Goal: Task Accomplishment & Management: Complete application form

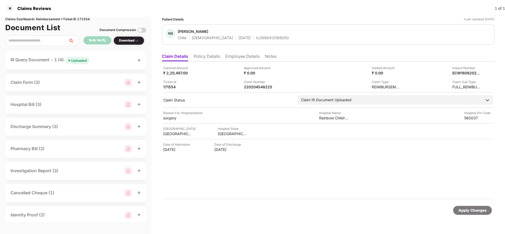
click at [214, 55] on li "Policy Details" at bounding box center [207, 58] width 27 height 8
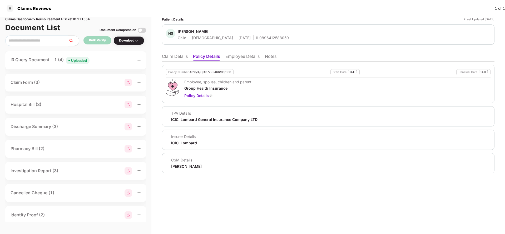
click at [239, 57] on li "Employee Details" at bounding box center [242, 58] width 34 height 8
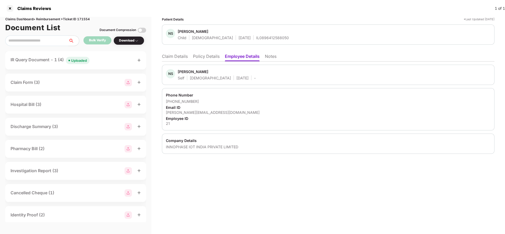
click at [208, 55] on li "Policy Details" at bounding box center [206, 58] width 27 height 8
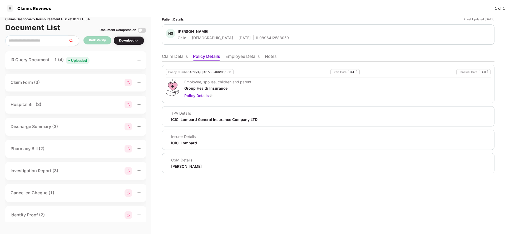
click at [205, 71] on div "4016/X/O/407295466/00/000" at bounding box center [211, 72] width 42 height 3
copy div "4016/X/O/407295466/00/000"
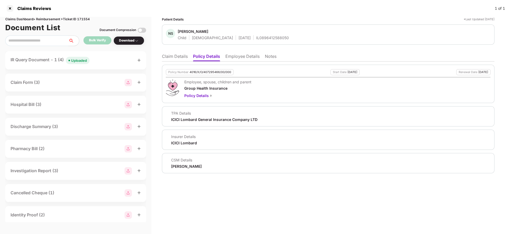
click at [184, 56] on li "Claim Details" at bounding box center [175, 58] width 26 height 8
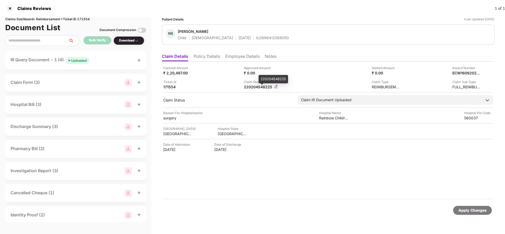
click at [264, 88] on div "220204548225" at bounding box center [258, 87] width 29 height 5
copy div "220204548225"
click at [85, 61] on div "Uploaded" at bounding box center [79, 60] width 16 height 5
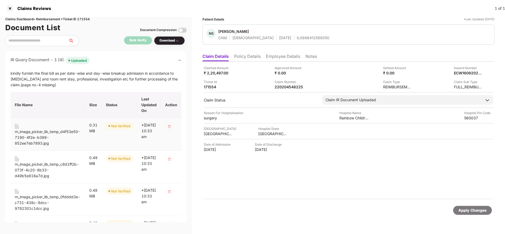
click at [29, 130] on div "rn_image_picker_lib_temp_d4f53e50-7190-4f2e-b389-852ee7eb7893.jpg" at bounding box center [48, 137] width 66 height 17
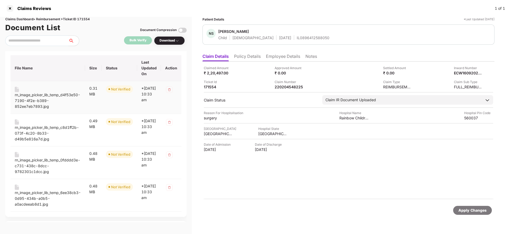
scroll to position [37, 0]
click at [38, 132] on div "rn_image_picker_lib_temp_c8d1ff2b-073f-4c20-8b33-d49b5e816a7d.jpg" at bounding box center [48, 133] width 66 height 17
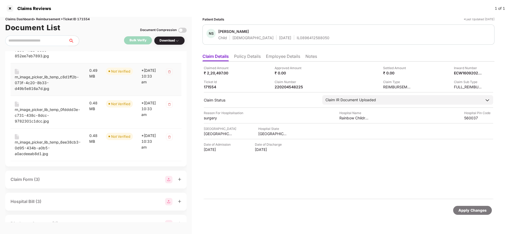
scroll to position [91, 0]
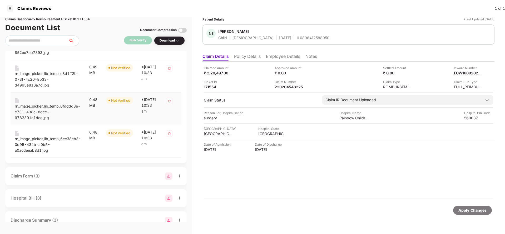
click at [35, 108] on div "rn_image_picker_lib_temp_0fdddd3e-c731-438c-8dcc-9782301c1dcc.jpg" at bounding box center [48, 112] width 66 height 17
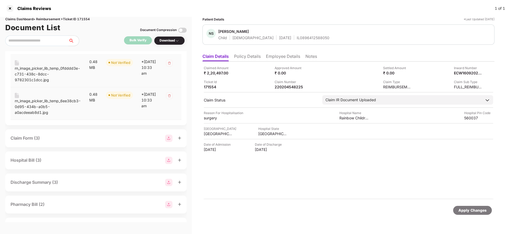
scroll to position [132, 0]
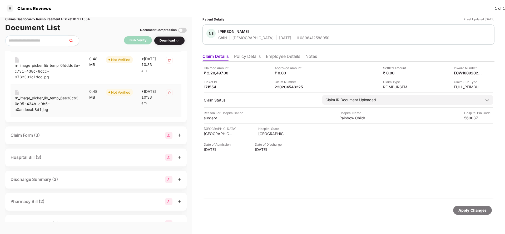
click at [33, 105] on div "rn_image_picker_lib_temp_6ee38cb3-0d95-434b-a0b5-a0acdeeab8d1.jpg" at bounding box center [48, 103] width 66 height 17
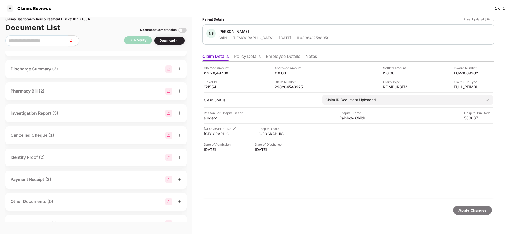
scroll to position [0, 0]
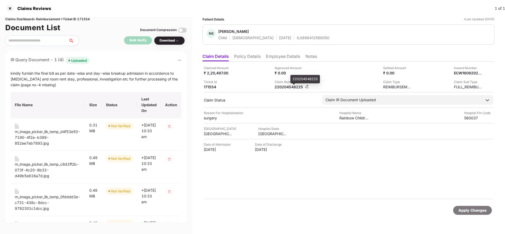
click at [292, 86] on div "220204548225" at bounding box center [289, 87] width 29 height 5
copy div "220204548225"
click at [301, 38] on div "IL0896412588050" at bounding box center [313, 37] width 33 height 5
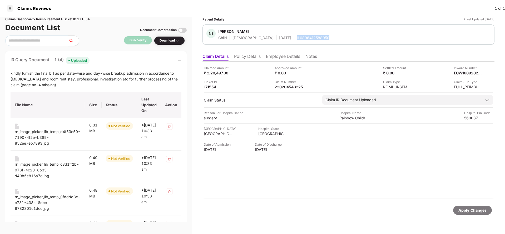
copy div "IL0896412588050"
click at [280, 54] on li "Employee Details" at bounding box center [283, 58] width 34 height 8
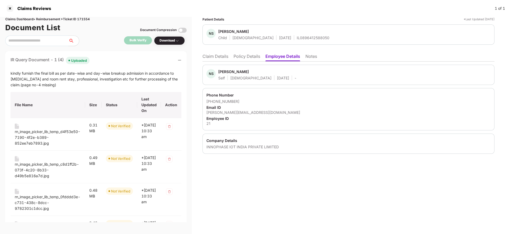
click at [225, 56] on li "Claim Details" at bounding box center [216, 58] width 26 height 8
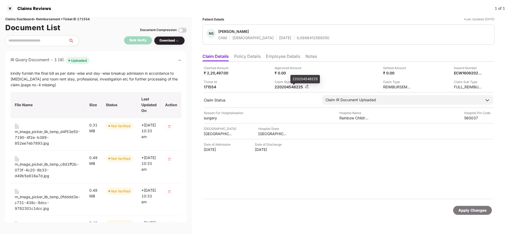
click at [281, 86] on div "220204548225" at bounding box center [289, 87] width 29 height 5
copy div "220204548225"
click at [297, 38] on div "IL0896412588050" at bounding box center [313, 37] width 33 height 5
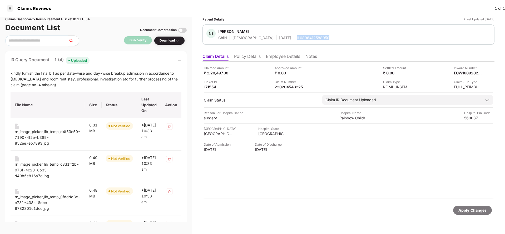
copy div "IL0896412588050"
click at [467, 214] on div "Apply Changes" at bounding box center [472, 210] width 39 height 9
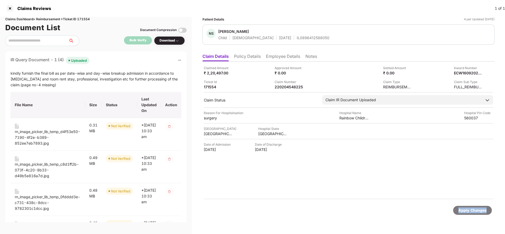
click at [467, 214] on div "Apply Changes" at bounding box center [472, 210] width 39 height 9
click at [87, 19] on div "Claims Dashboard > Reimbursement > Ticket ID 171554" at bounding box center [96, 19] width 182 height 5
copy div "171554"
click at [467, 208] on div "Apply Changes" at bounding box center [473, 211] width 28 height 6
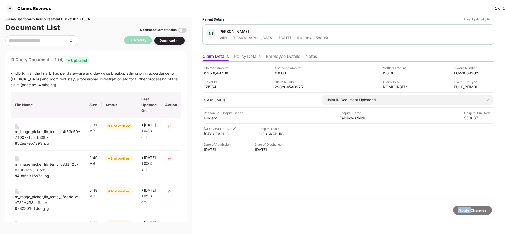
click at [467, 208] on div "Apply Changes" at bounding box center [473, 211] width 28 height 6
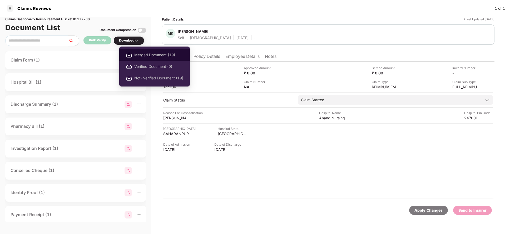
click at [146, 56] on span "Merged Document (19)" at bounding box center [158, 55] width 49 height 6
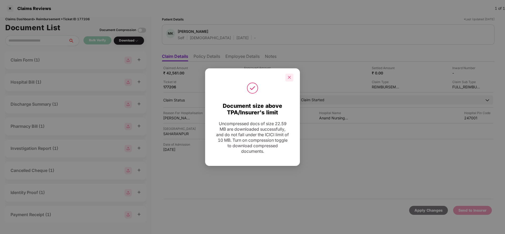
click at [287, 78] on div at bounding box center [290, 78] width 8 height 8
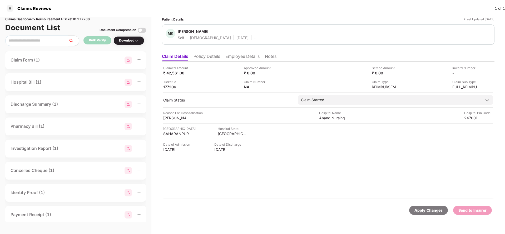
click at [418, 212] on div "Apply Changes" at bounding box center [429, 211] width 28 height 6
click at [213, 62] on div "Claimed Amount ₹ 42,561.00 Approved Amount ₹ 0.00 Settled Amount ₹ 0.00 Inward …" at bounding box center [328, 131] width 333 height 138
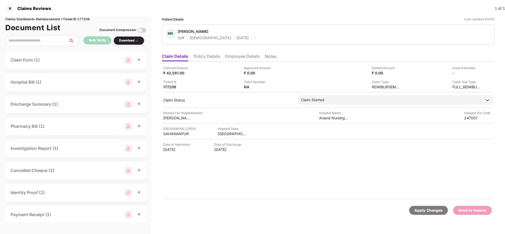
click at [207, 57] on li "Policy Details" at bounding box center [207, 58] width 27 height 8
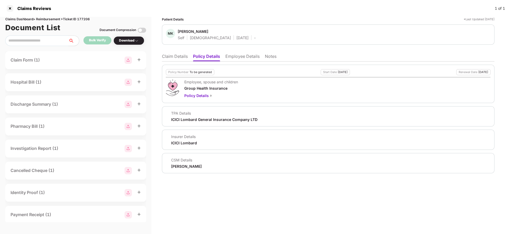
click at [242, 55] on li "Employee Details" at bounding box center [242, 58] width 34 height 8
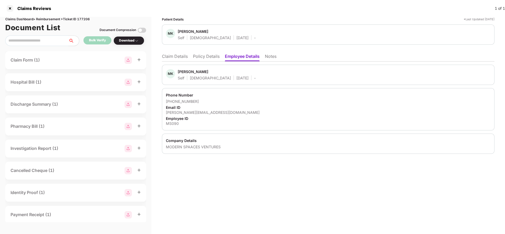
click at [169, 59] on li "Claim Details" at bounding box center [175, 58] width 26 height 8
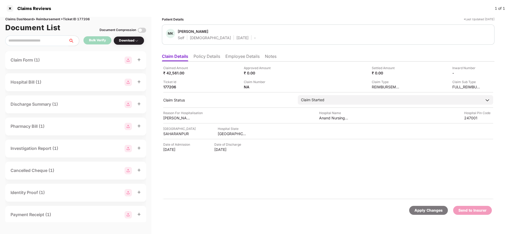
click at [429, 214] on div "Apply Changes" at bounding box center [428, 210] width 39 height 9
click at [210, 57] on li "Policy Details" at bounding box center [207, 58] width 27 height 8
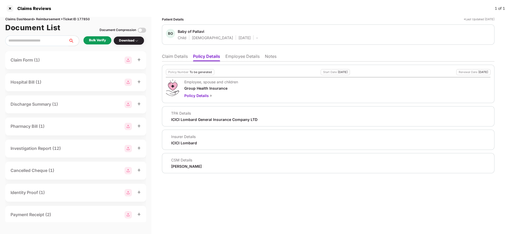
click at [243, 57] on li "Employee Details" at bounding box center [242, 58] width 34 height 8
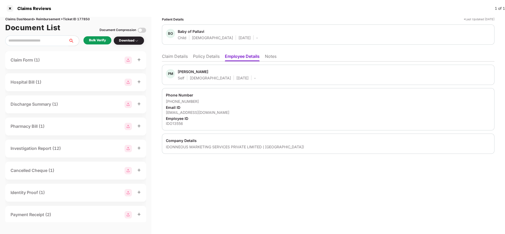
click at [173, 59] on li "Claim Details" at bounding box center [175, 58] width 26 height 8
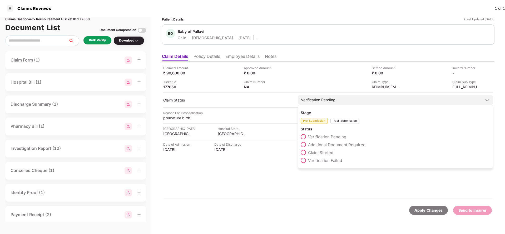
click at [317, 153] on span "Claim Started" at bounding box center [320, 152] width 25 height 5
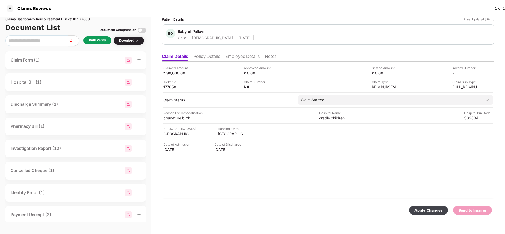
click at [420, 208] on div "Apply Changes" at bounding box center [429, 211] width 28 height 6
click at [210, 57] on li "Policy Details" at bounding box center [207, 58] width 27 height 8
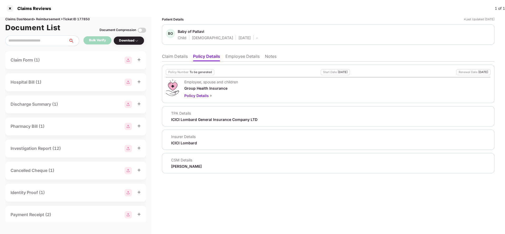
click at [175, 55] on li "Claim Details" at bounding box center [175, 58] width 26 height 8
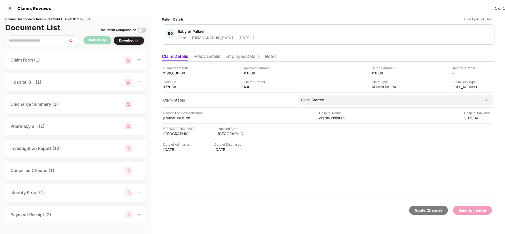
click at [206, 58] on li "Policy Details" at bounding box center [207, 58] width 27 height 8
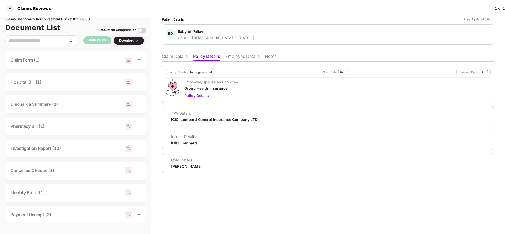
click at [197, 118] on div "ICICI Lombard General Insurance Company LTD" at bounding box center [214, 119] width 86 height 5
copy div "ICICI Lombard General Insurance Company LTD"
click at [242, 57] on li "Employee Details" at bounding box center [242, 58] width 34 height 8
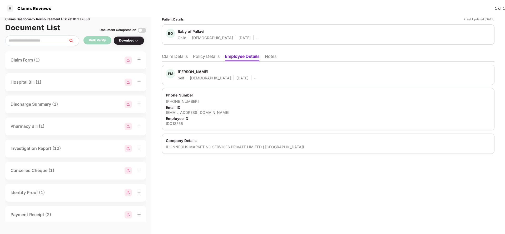
click at [169, 57] on li "Claim Details" at bounding box center [175, 58] width 26 height 8
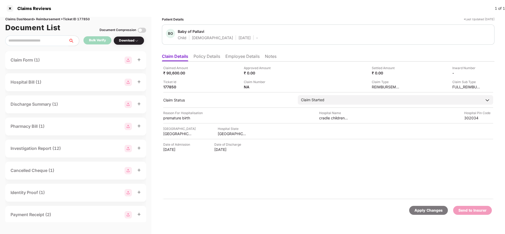
click at [427, 209] on div "Apply Changes" at bounding box center [429, 211] width 28 height 6
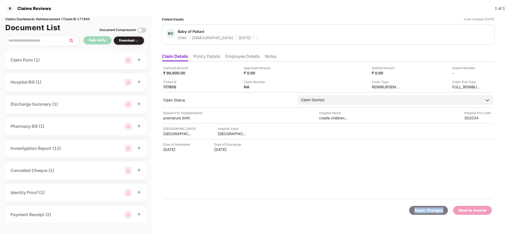
click at [427, 209] on div "Apply Changes" at bounding box center [429, 211] width 28 height 6
click at [86, 19] on div "Claims Dashboard > Reimbursement > Ticket ID 177850" at bounding box center [75, 19] width 141 height 5
copy div "177850"
click at [418, 210] on div "Apply Changes" at bounding box center [429, 211] width 28 height 6
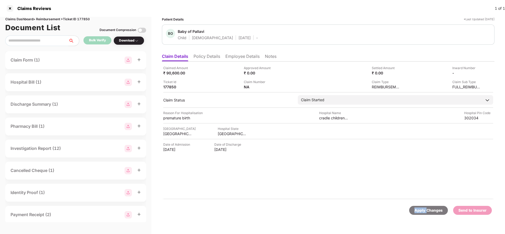
click at [418, 210] on div "Apply Changes" at bounding box center [429, 211] width 28 height 6
